Goal: Task Accomplishment & Management: Manage account settings

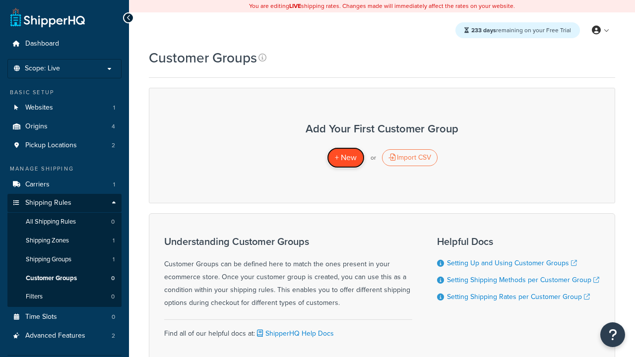
click at [345, 158] on span "+ New" at bounding box center [346, 157] width 22 height 11
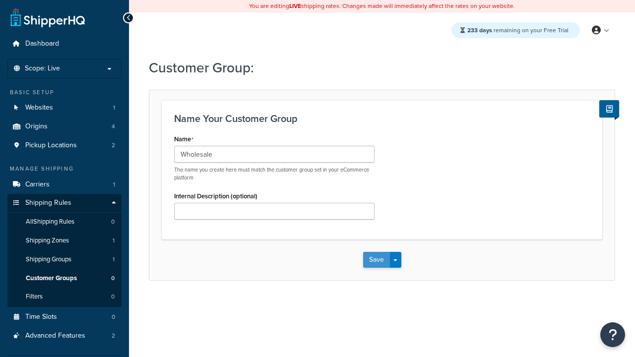
type input "Wholesale"
click at [376, 260] on button "Save" at bounding box center [376, 260] width 27 height 16
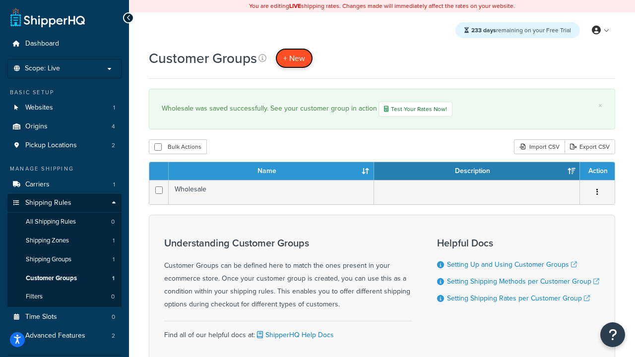
click at [294, 58] on span "+ New" at bounding box center [294, 58] width 22 height 11
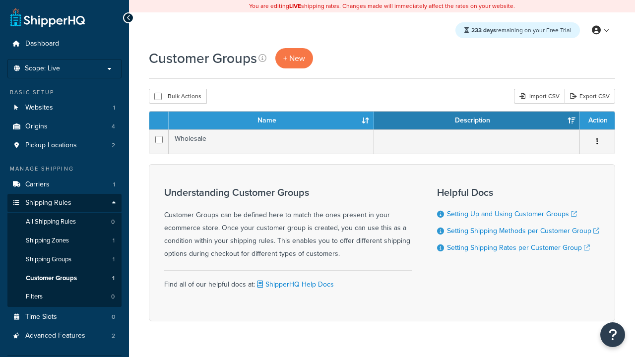
click at [271, 121] on th "Name" at bounding box center [271, 121] width 205 height 18
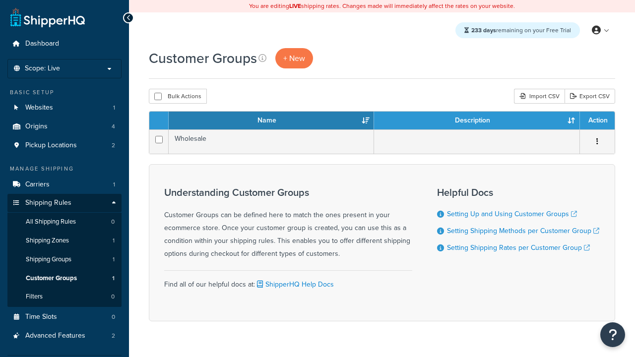
click at [271, 121] on th "Name" at bounding box center [271, 121] width 205 height 18
click at [476, 121] on th "Description" at bounding box center [477, 121] width 206 height 18
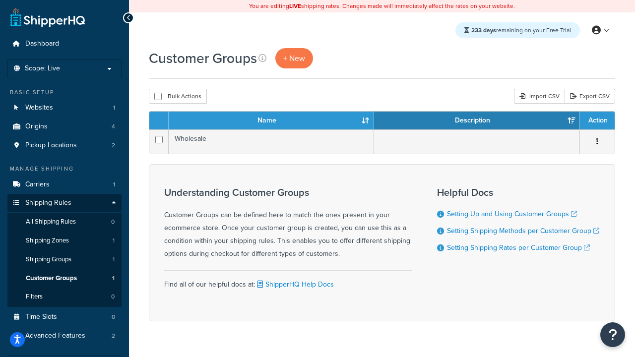
click at [596, 121] on th "Action" at bounding box center [597, 121] width 35 height 18
click at [262, 58] on icon at bounding box center [262, 58] width 8 height 8
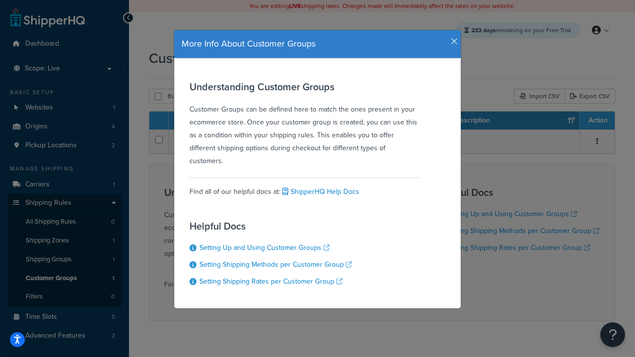
click at [452, 38] on icon "button" at bounding box center [454, 41] width 7 height 9
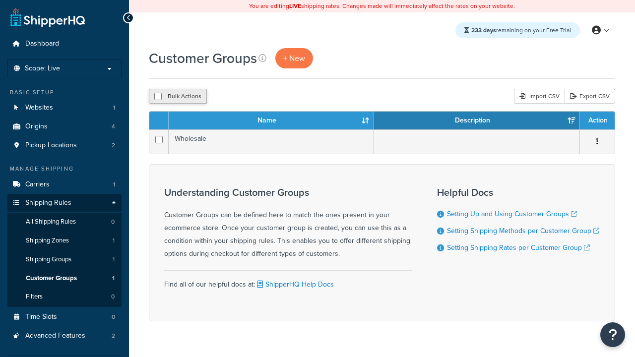
click at [177, 97] on button "Bulk Actions" at bounding box center [178, 96] width 58 height 15
checkbox input "true"
click at [0, 0] on button "Delete" at bounding box center [0, 0] width 0 height 0
